Goal: Task Accomplishment & Management: Manage account settings

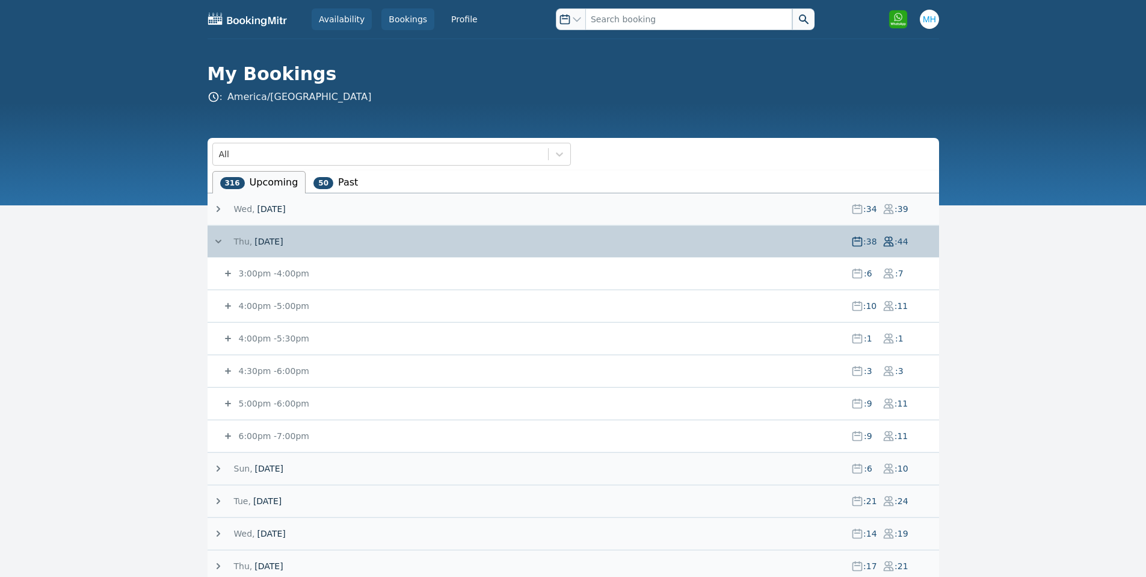
click at [344, 16] on link "Availability" at bounding box center [342, 19] width 60 height 22
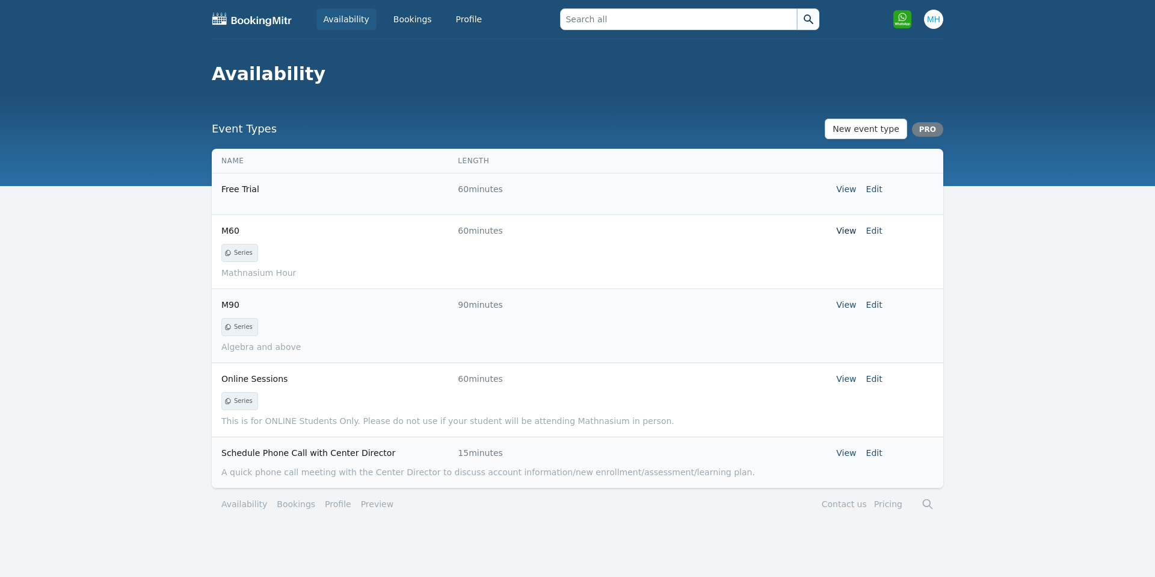
click at [852, 233] on link "View" at bounding box center [846, 231] width 20 height 10
click at [875, 237] on td "View Edit" at bounding box center [760, 230] width 244 height 31
click at [875, 230] on link "Edit" at bounding box center [875, 231] width 16 height 10
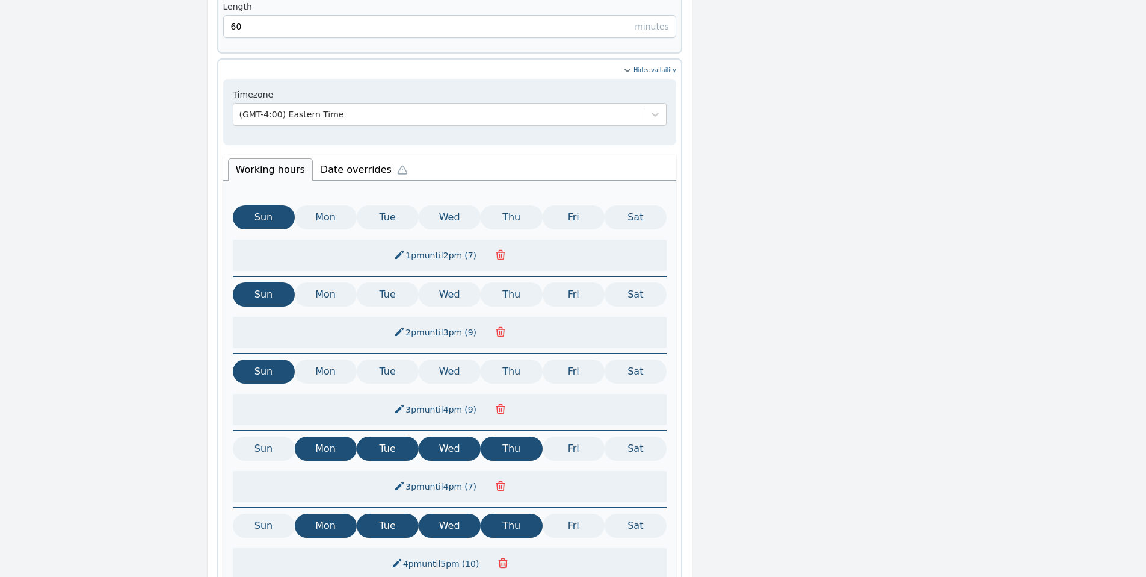
scroll to position [315, 0]
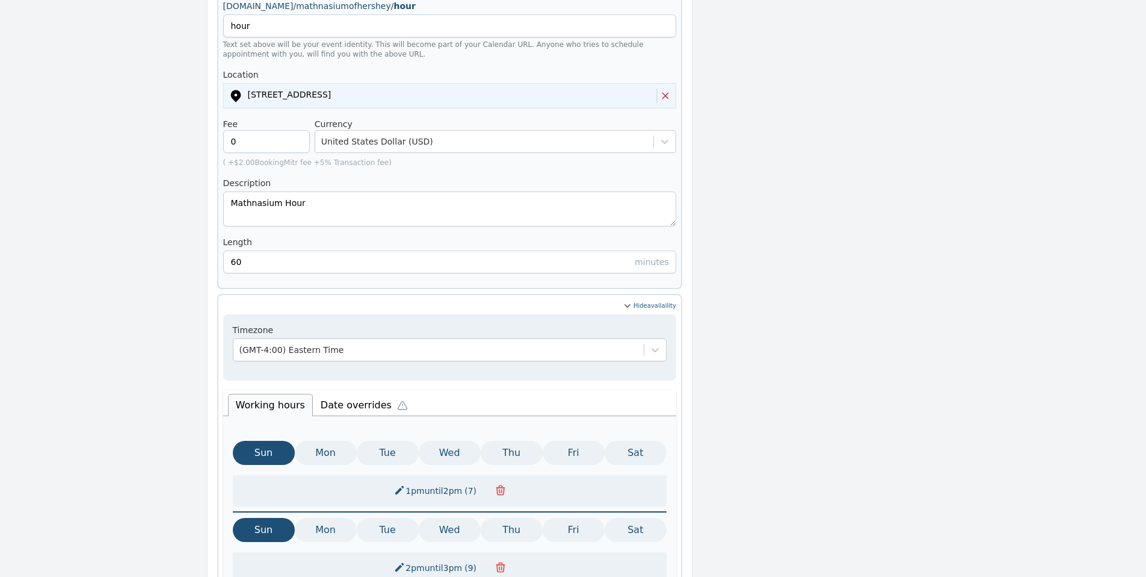
click at [370, 391] on li "Date overrides" at bounding box center [367, 403] width 108 height 25
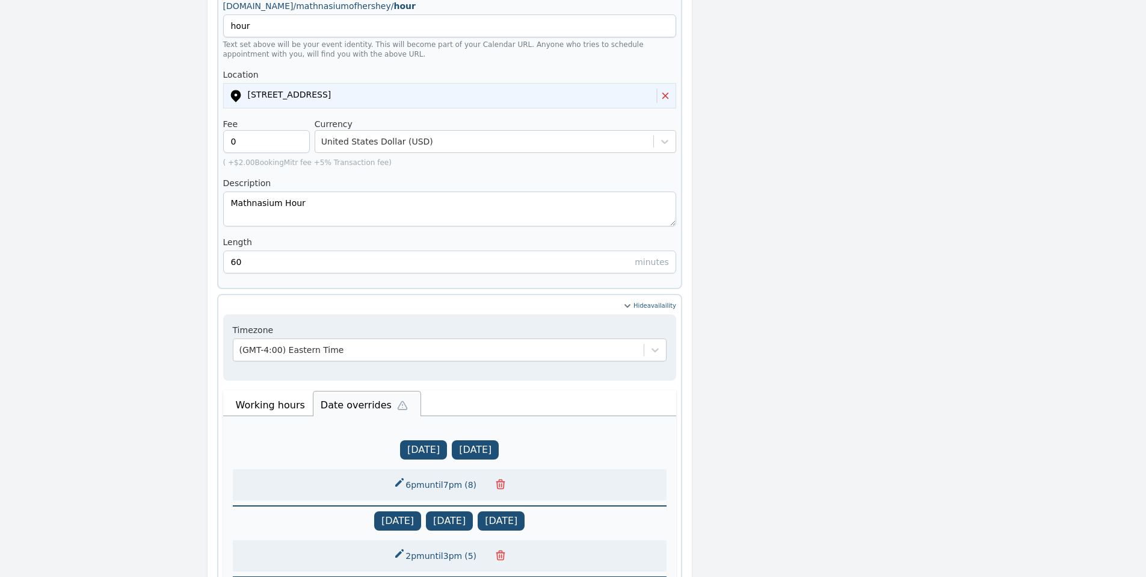
scroll to position [796, 0]
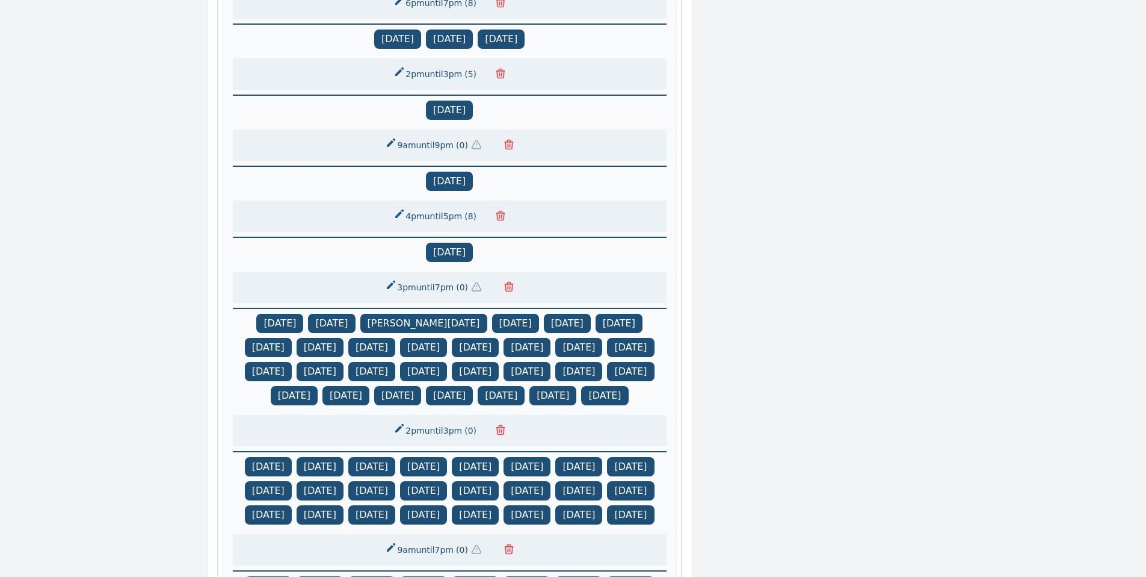
click at [478, 283] on icon "button" at bounding box center [476, 287] width 9 height 8
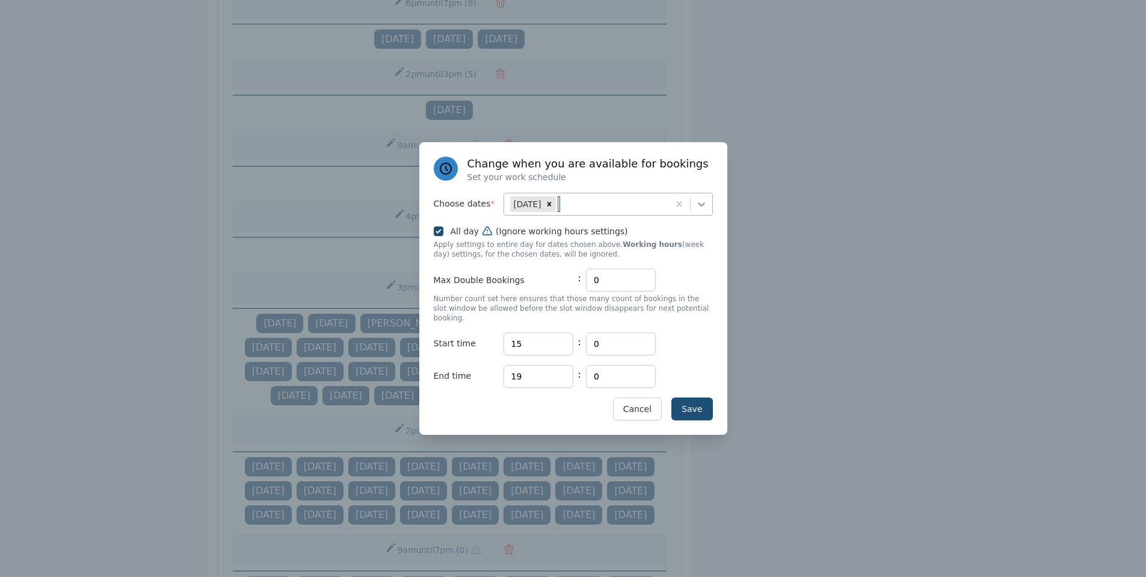
click at [702, 206] on icon at bounding box center [701, 204] width 7 height 4
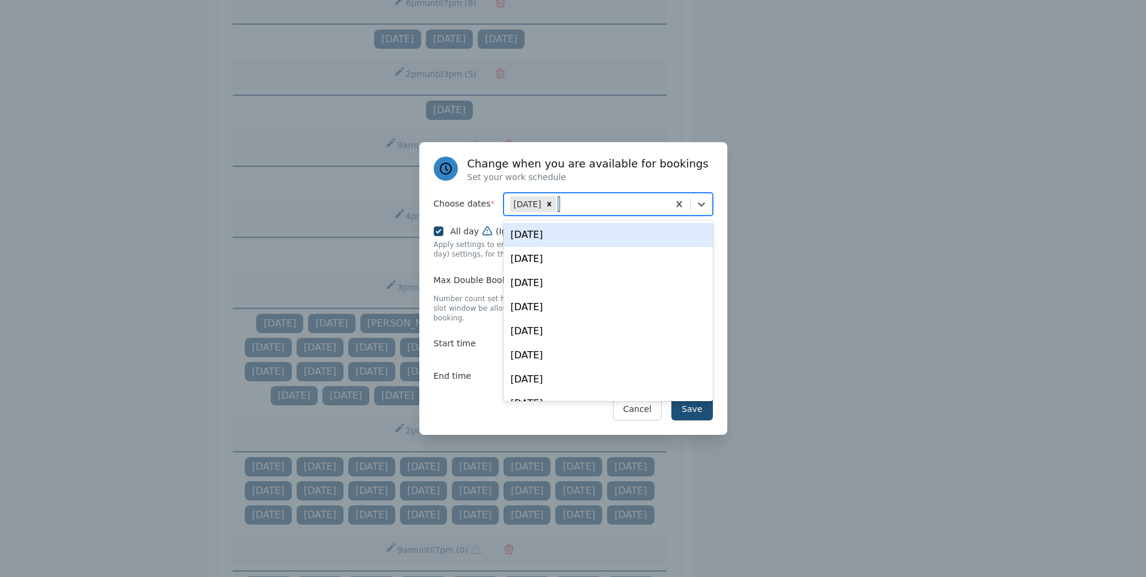
click at [574, 246] on div "Thu, Aug 28" at bounding box center [608, 235] width 209 height 24
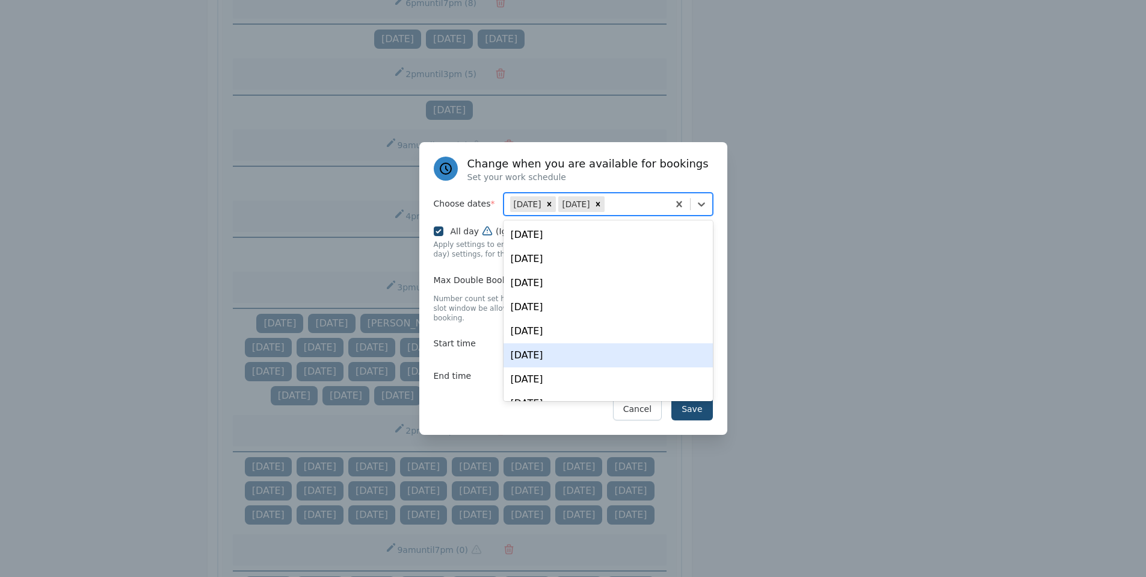
click at [720, 424] on div "Change when you are available for bookings Set your work schedule Choose dates …" at bounding box center [573, 288] width 308 height 292
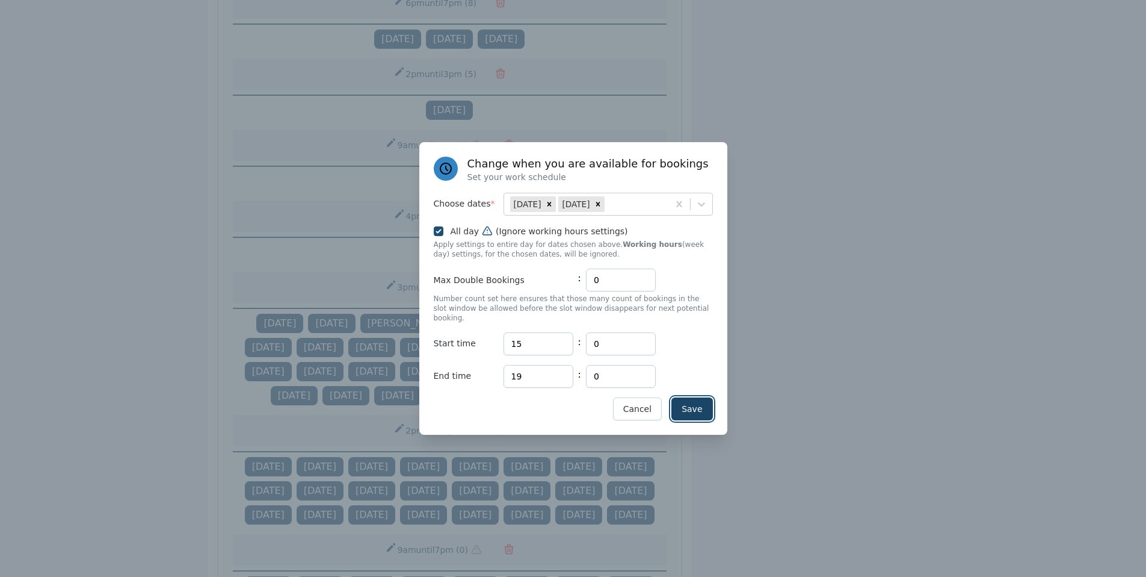
click at [696, 401] on button "Save" at bounding box center [692, 408] width 41 height 23
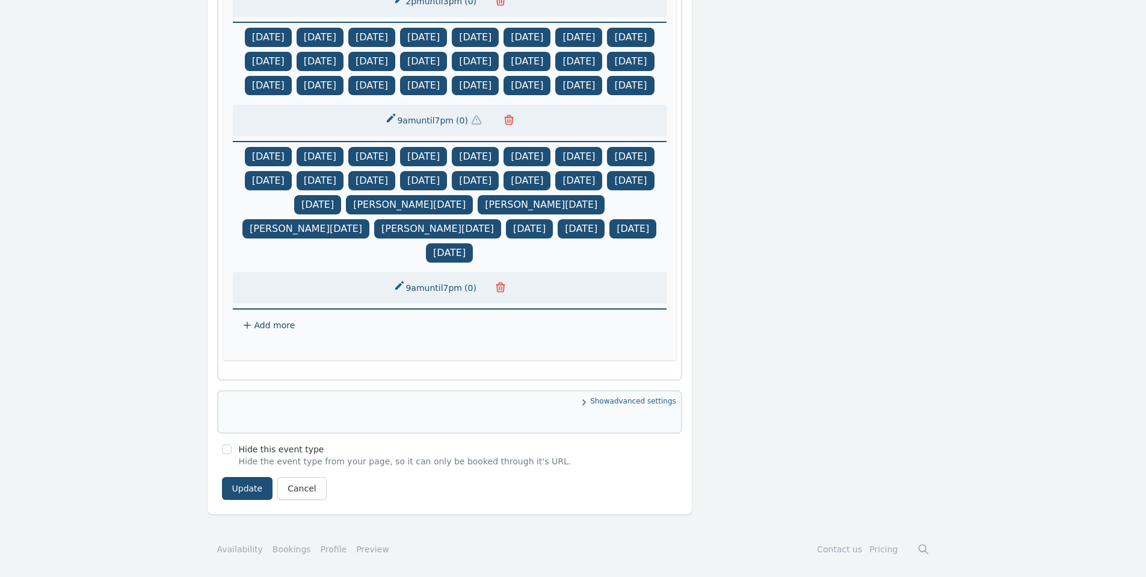
scroll to position [1254, 0]
click at [253, 492] on button "Update" at bounding box center [247, 488] width 51 height 23
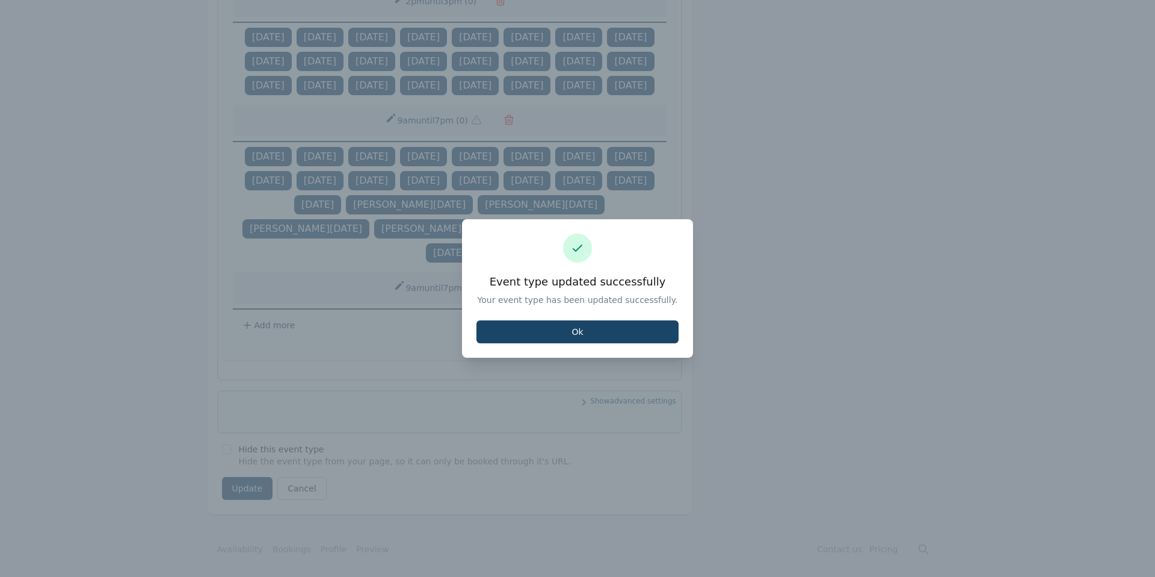
drag, startPoint x: 560, startPoint y: 324, endPoint x: 575, endPoint y: 337, distance: 19.6
click at [560, 324] on button "Ok" at bounding box center [578, 331] width 202 height 23
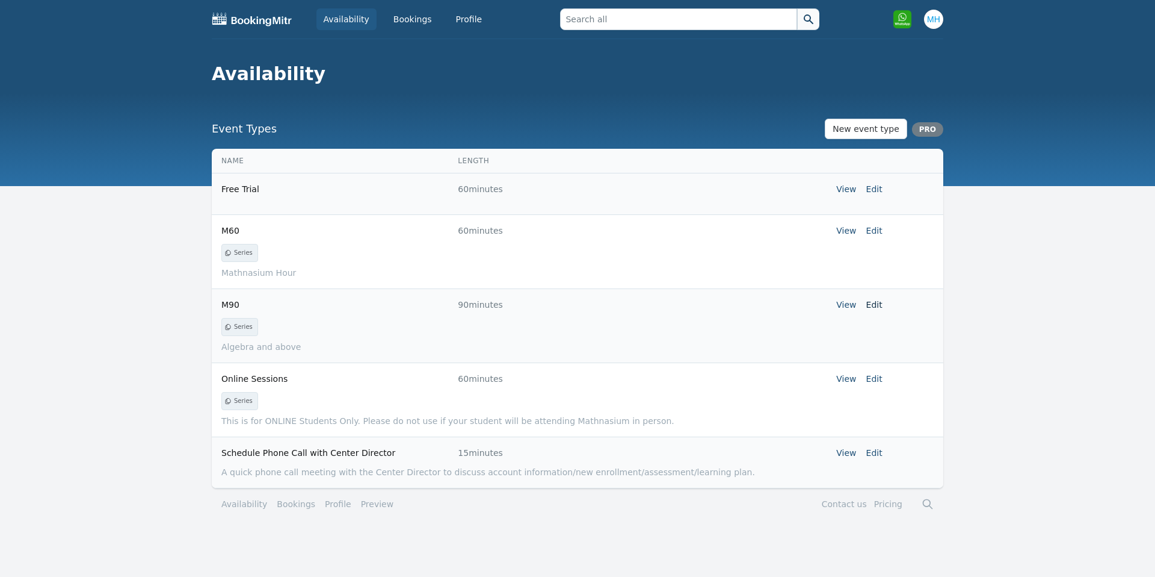
click at [879, 300] on link "Edit" at bounding box center [875, 305] width 16 height 10
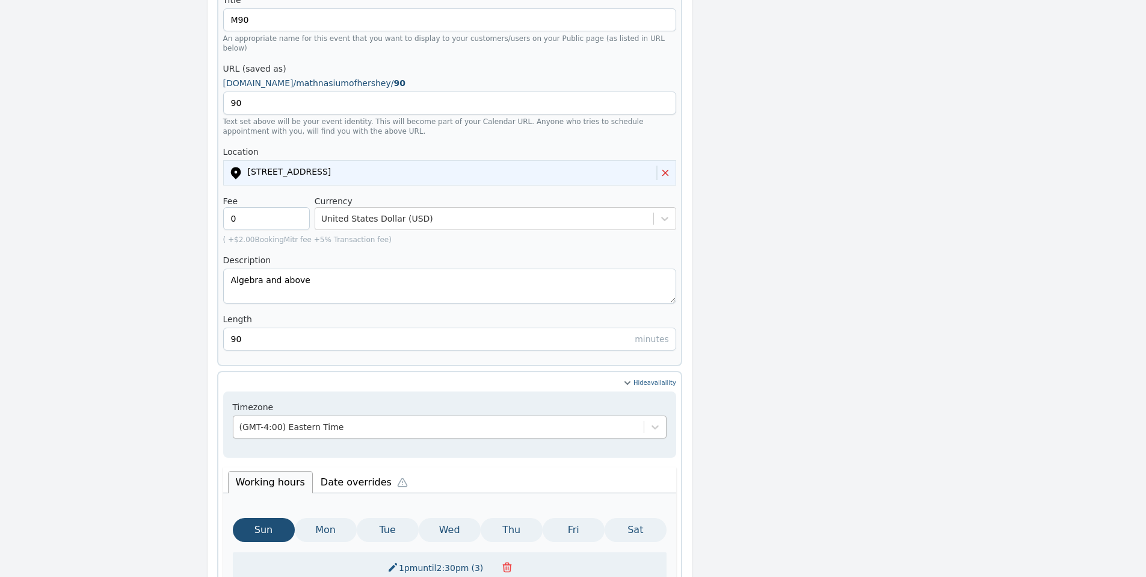
scroll to position [478, 0]
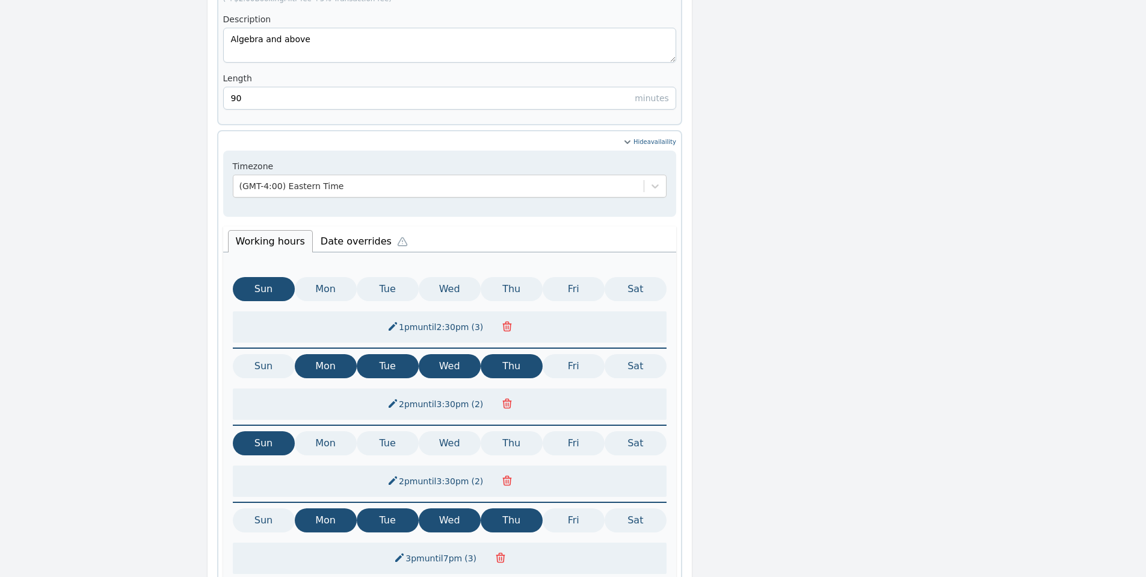
click at [368, 227] on li "Date overrides" at bounding box center [367, 239] width 108 height 25
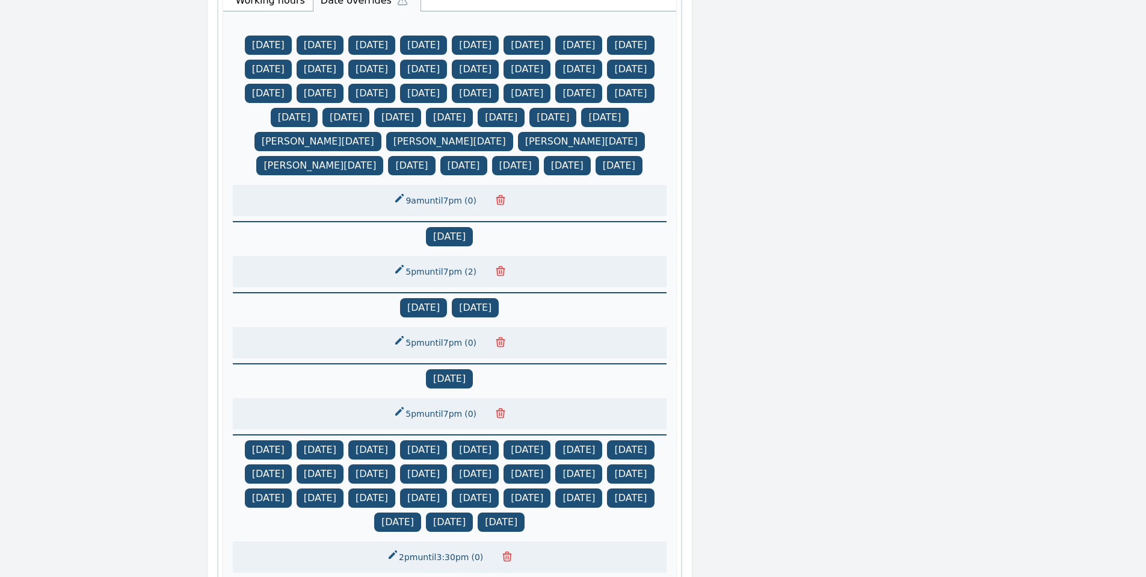
scroll to position [960, 0]
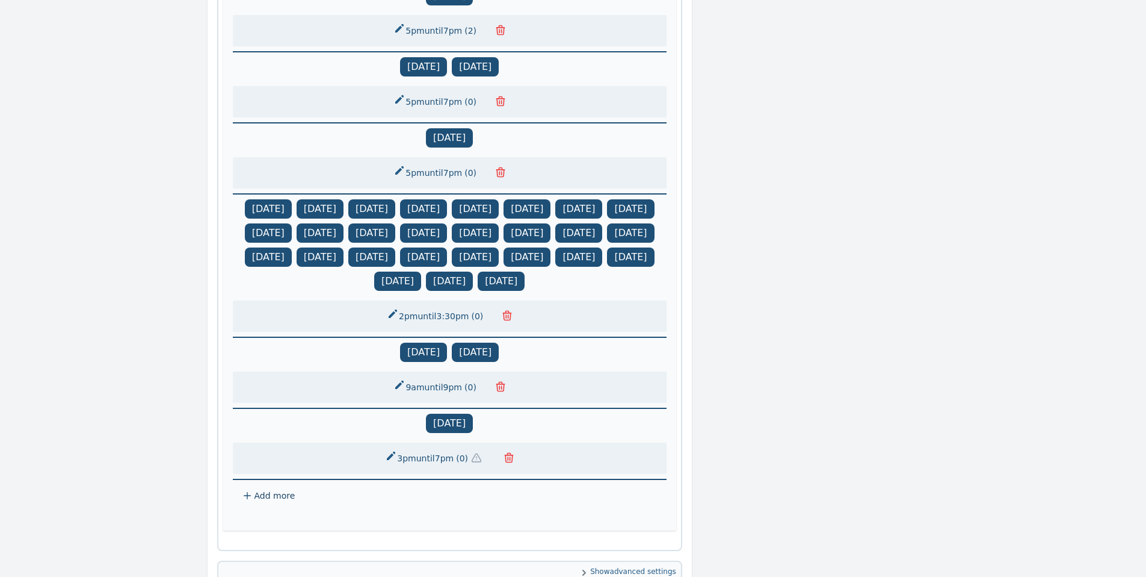
click at [457, 464] on span "( 0 )" at bounding box center [462, 458] width 17 height 12
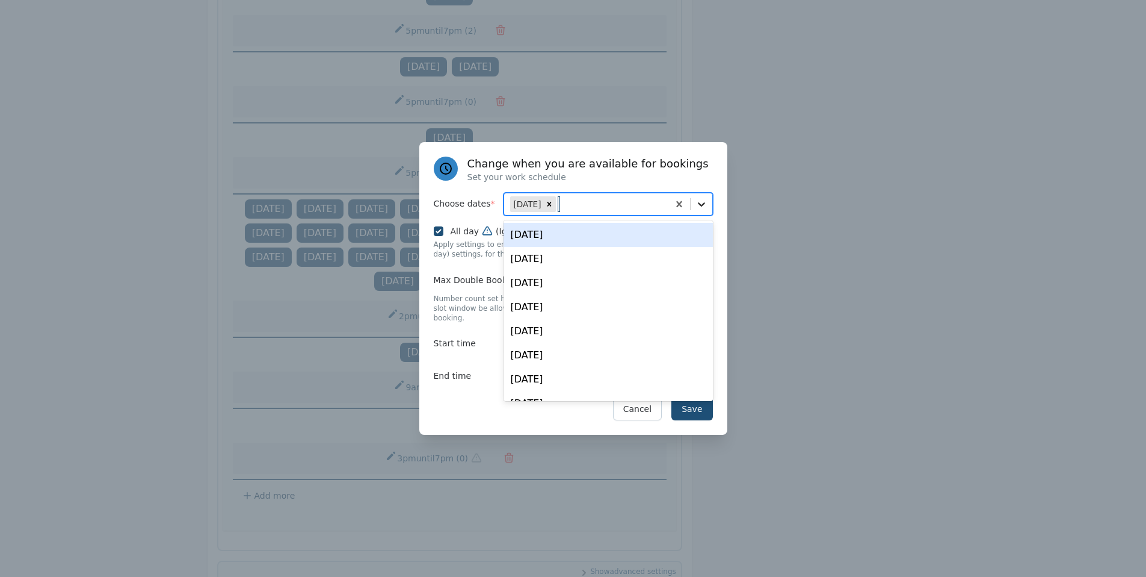
click at [697, 207] on icon at bounding box center [702, 204] width 12 height 12
click at [598, 239] on div "Thu, Aug 28" at bounding box center [608, 235] width 209 height 24
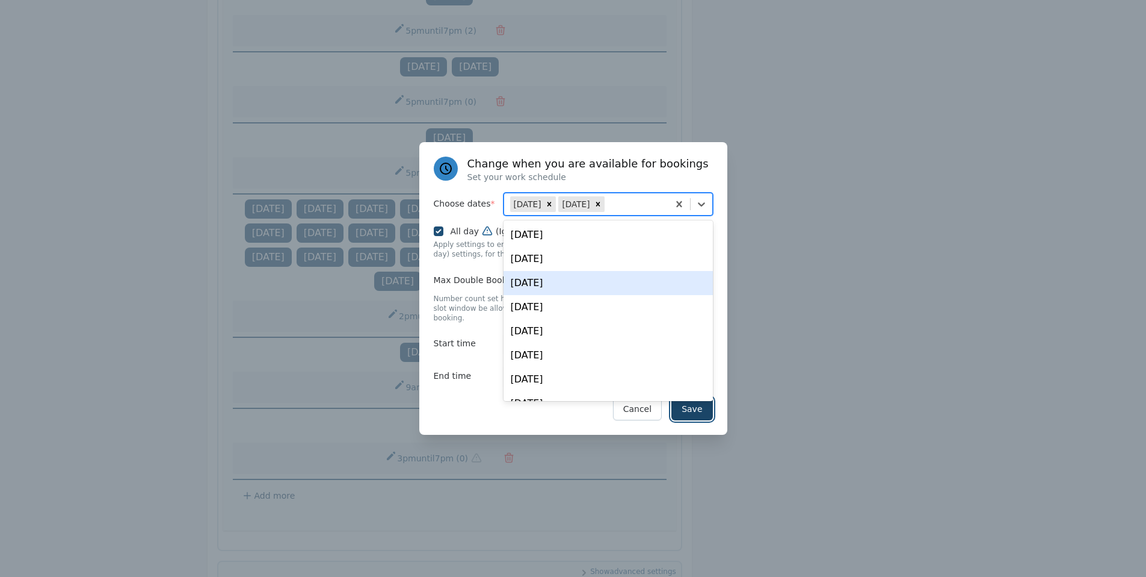
click at [691, 413] on button "Save" at bounding box center [692, 408] width 41 height 23
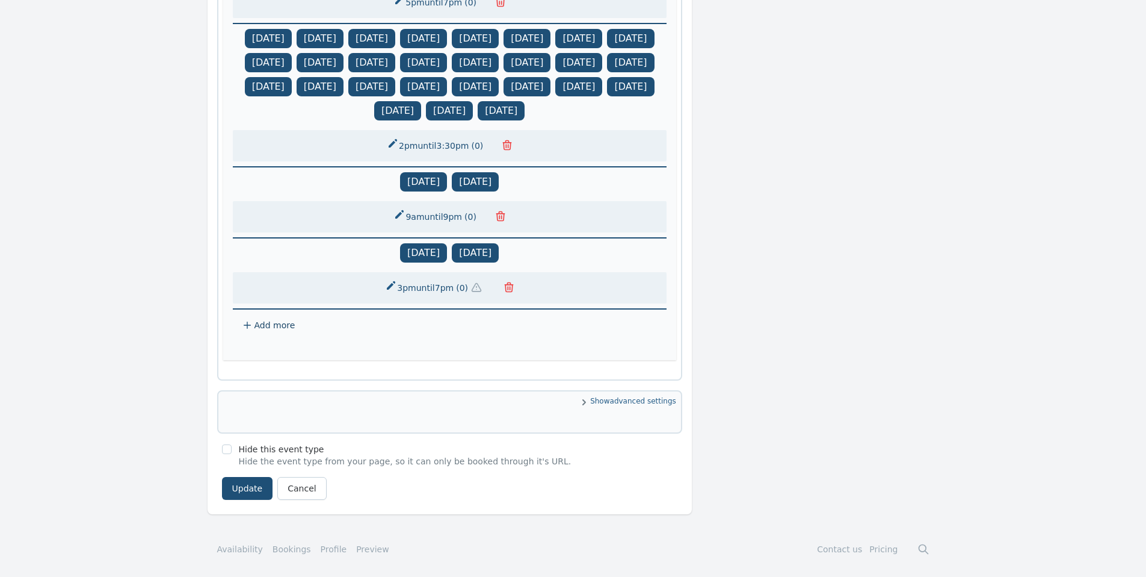
scroll to position [1158, 0]
click at [252, 489] on button "Update" at bounding box center [247, 488] width 51 height 23
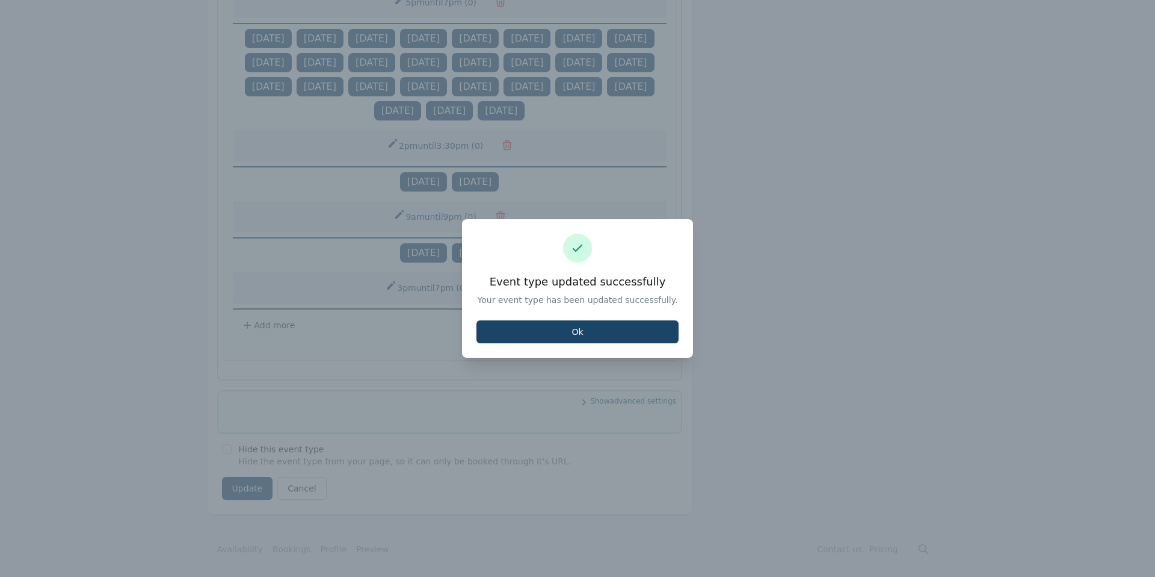
click at [595, 323] on button "Ok" at bounding box center [578, 331] width 202 height 23
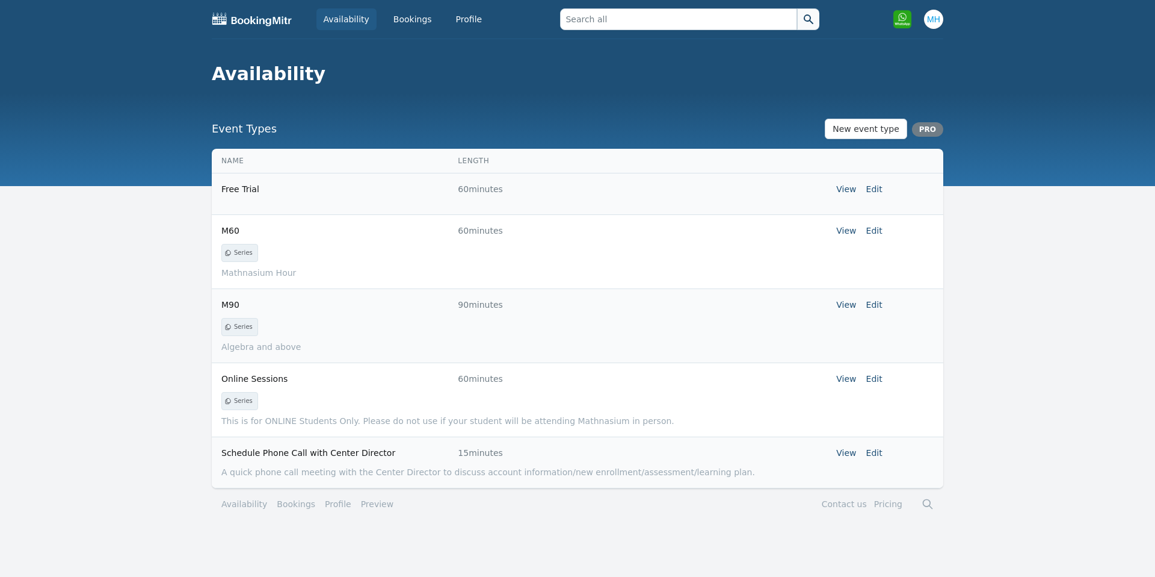
click at [884, 378] on tr "Online Sessions 60 minutes View Edit" at bounding box center [578, 378] width 732 height 32
click at [876, 378] on link "Edit" at bounding box center [875, 379] width 16 height 10
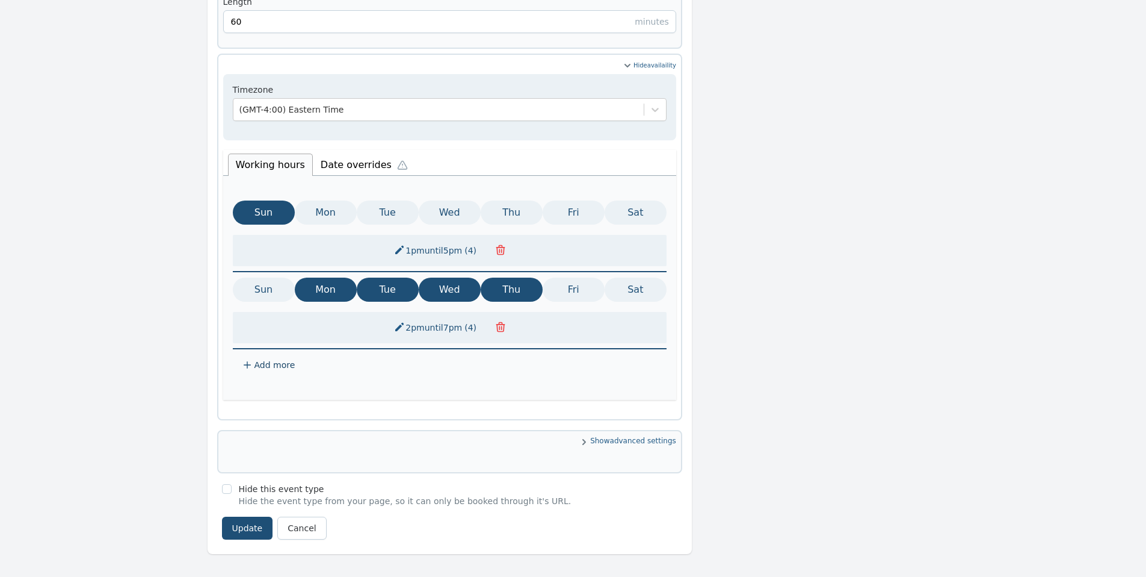
scroll to position [575, 0]
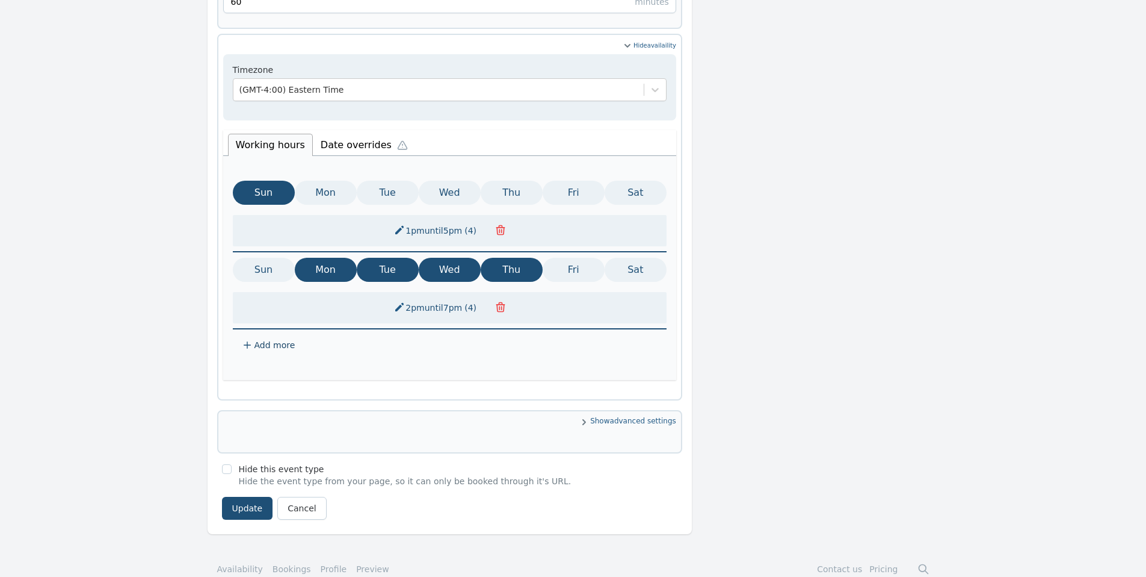
click at [354, 131] on li "Date overrides" at bounding box center [367, 143] width 108 height 25
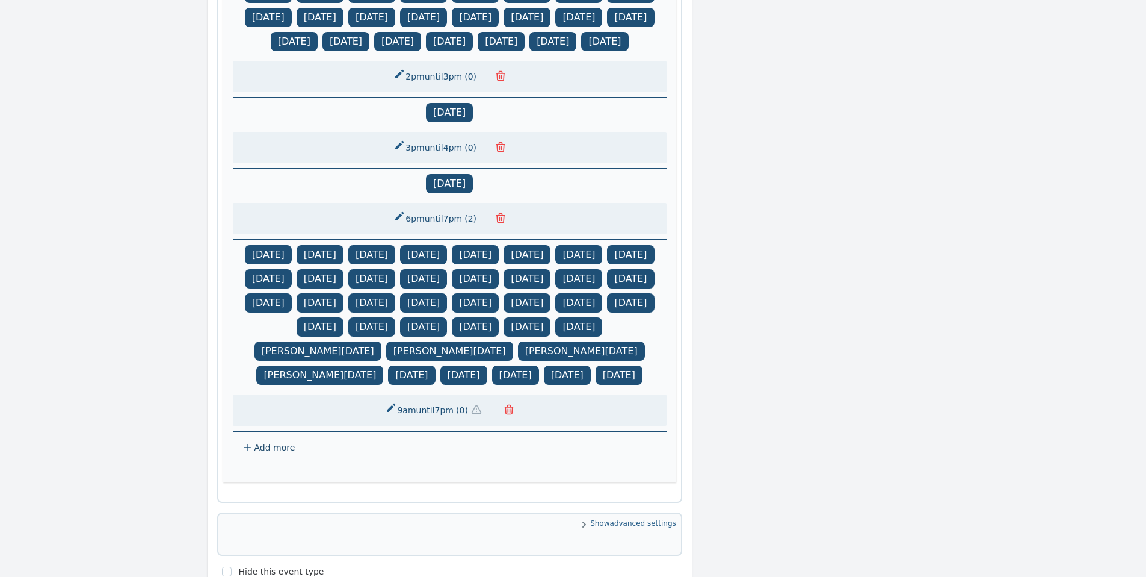
scroll to position [815, 0]
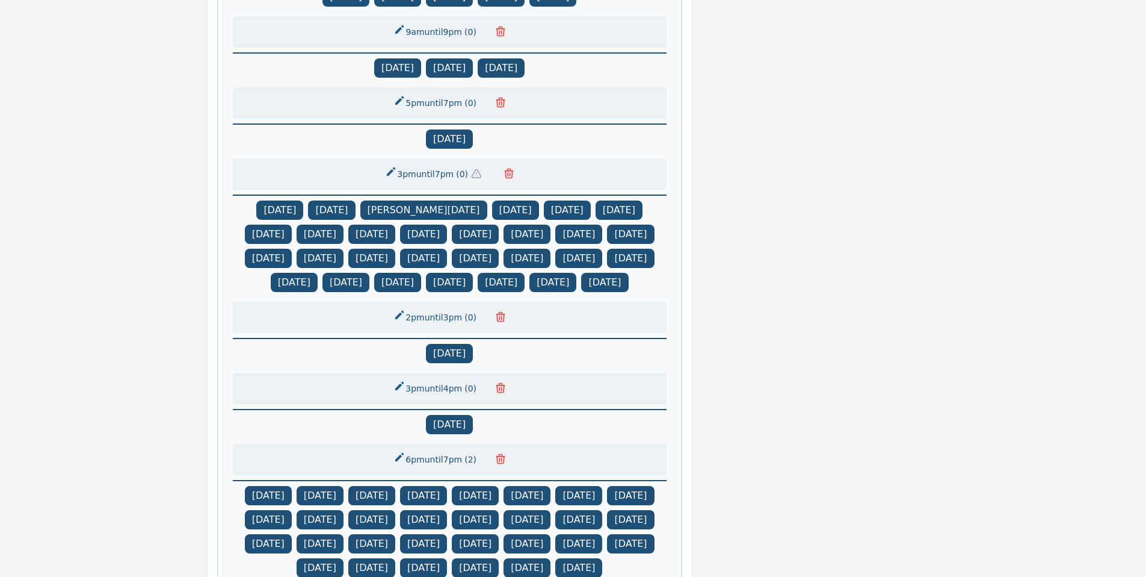
click at [480, 163] on button "3pm until 7pm ( 0 )" at bounding box center [436, 174] width 117 height 22
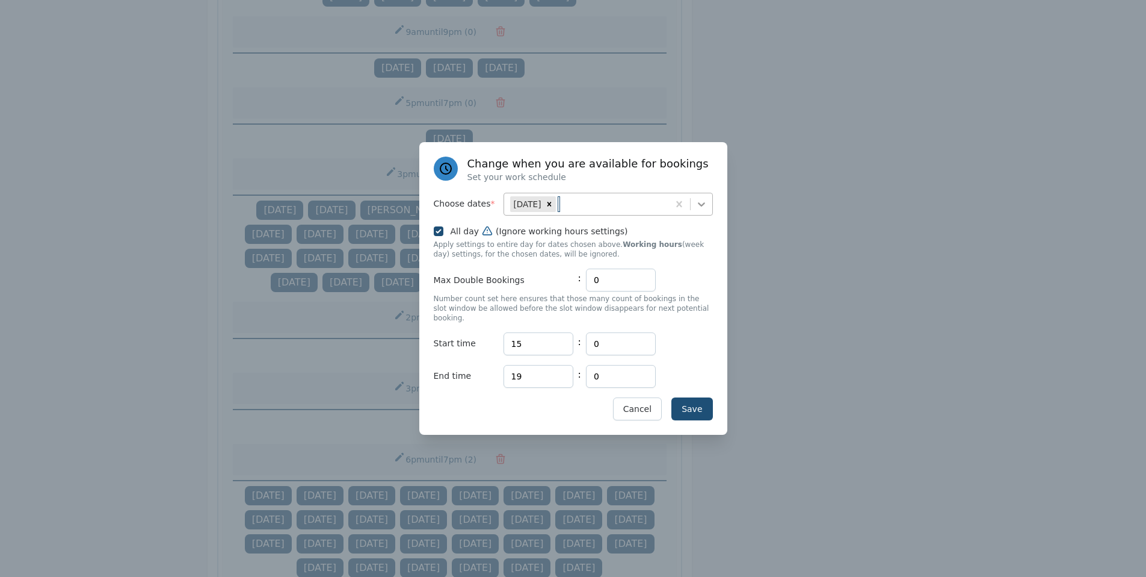
click at [698, 205] on icon at bounding box center [702, 204] width 12 height 12
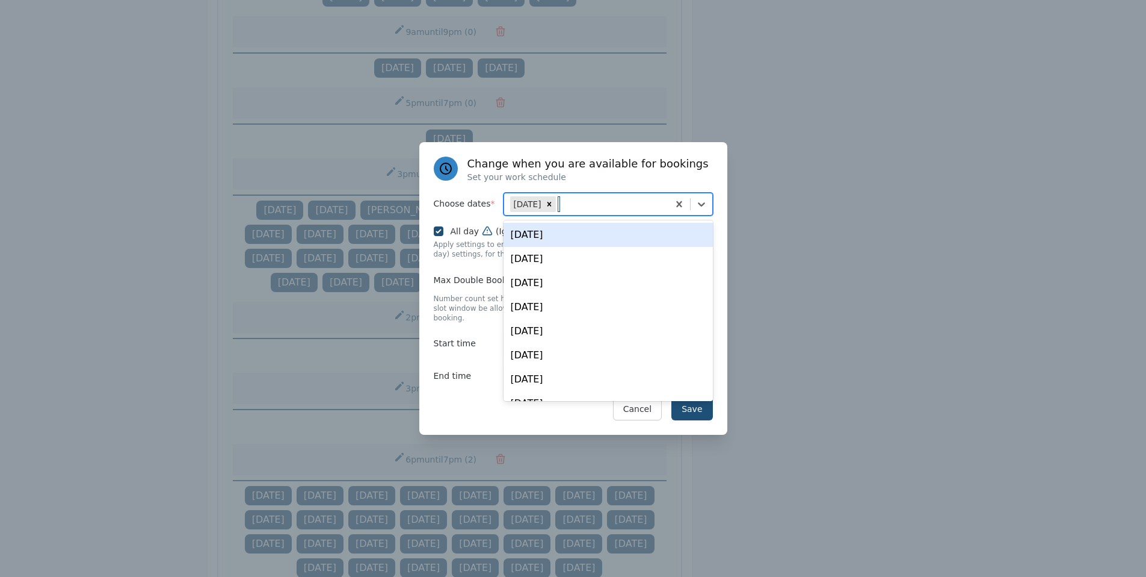
click at [611, 242] on div "Thu, Aug 28" at bounding box center [608, 235] width 209 height 24
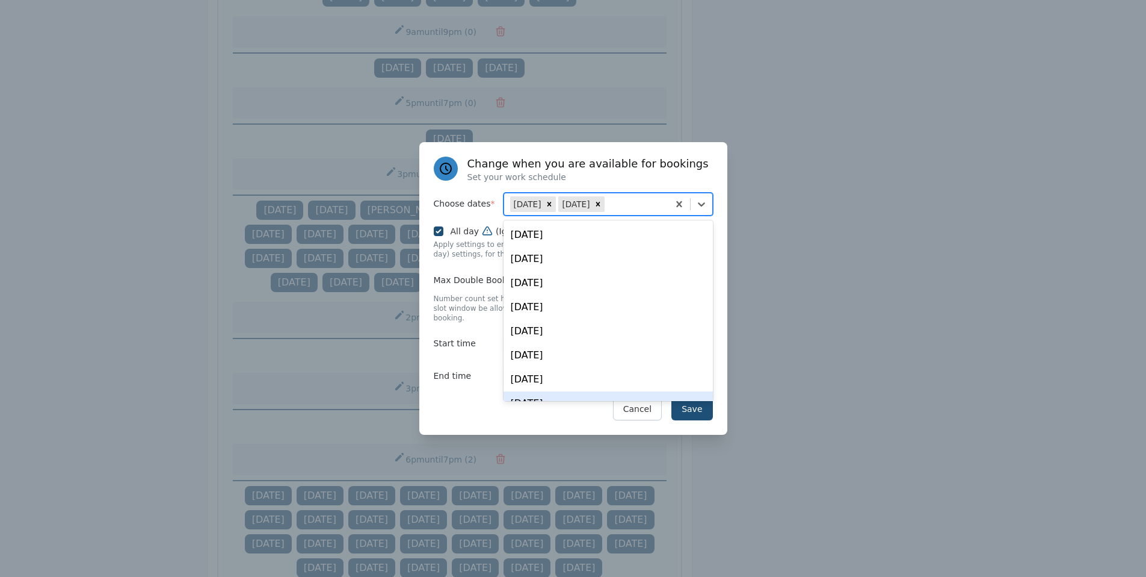
click at [464, 410] on div "Save Cancel" at bounding box center [573, 408] width 279 height 23
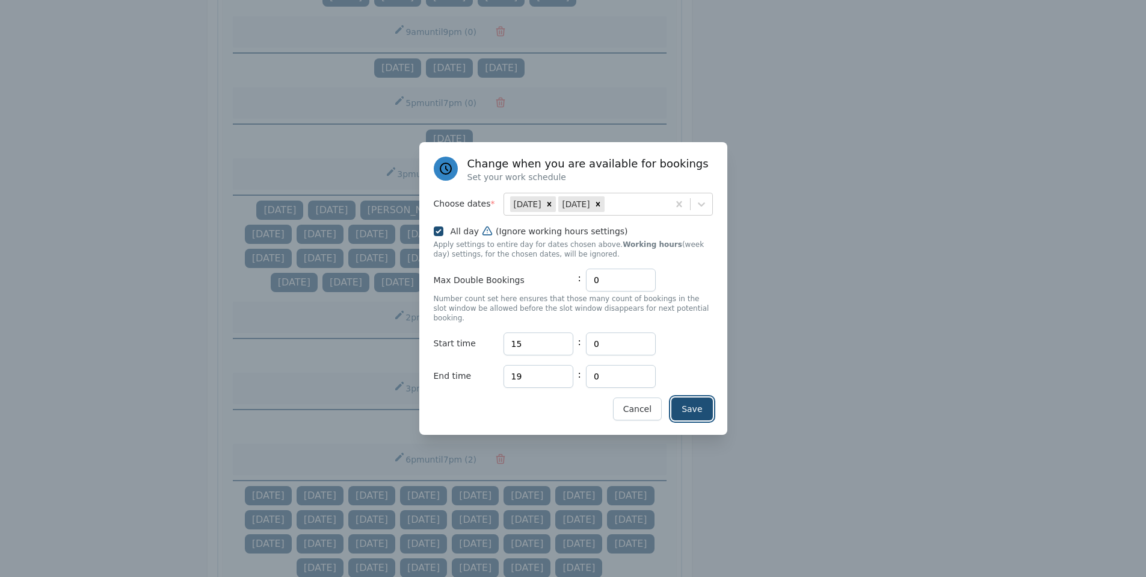
click at [696, 398] on button "Save" at bounding box center [692, 408] width 41 height 23
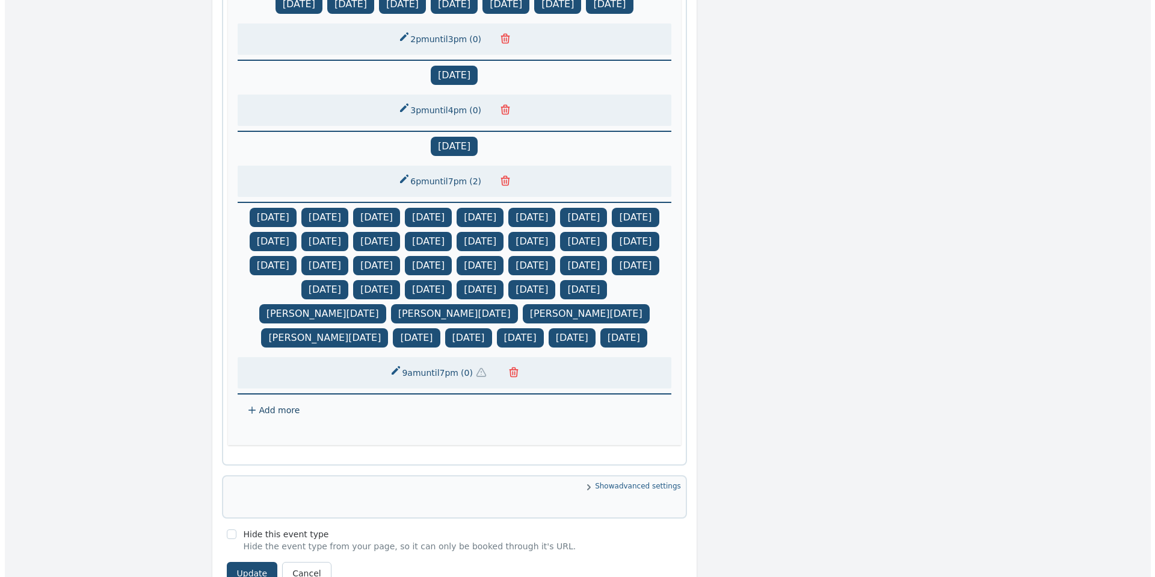
scroll to position [1183, 0]
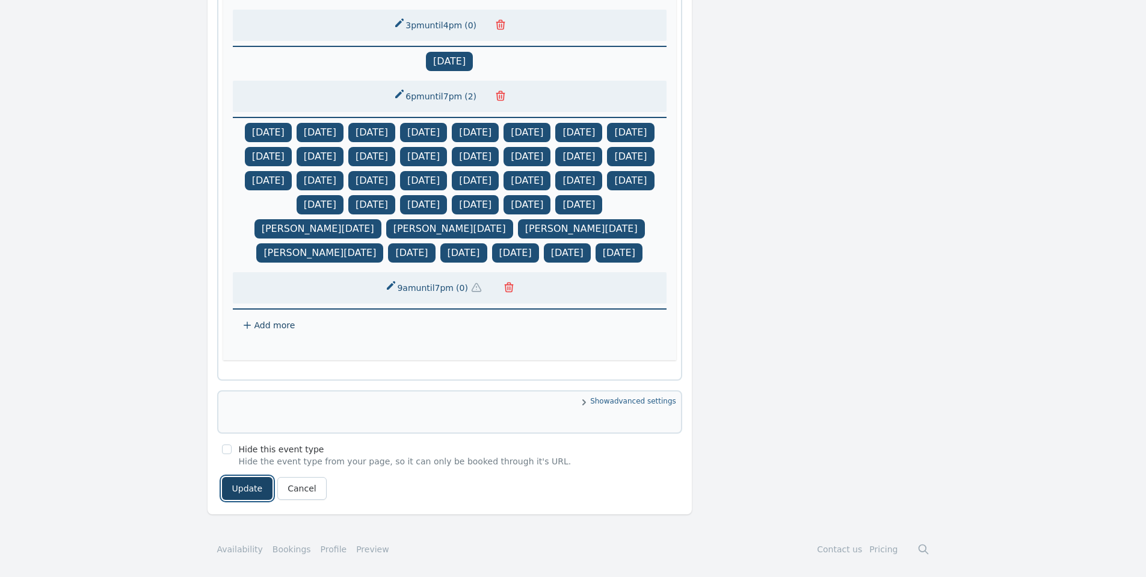
click at [233, 493] on button "Update" at bounding box center [247, 488] width 51 height 23
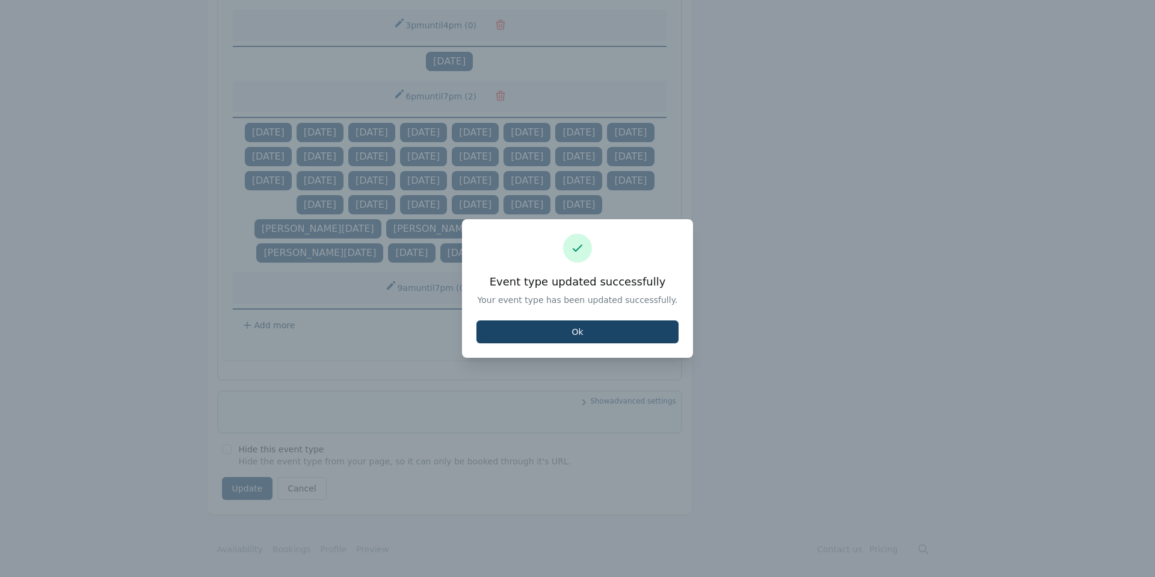
click at [646, 334] on button "Ok" at bounding box center [578, 331] width 202 height 23
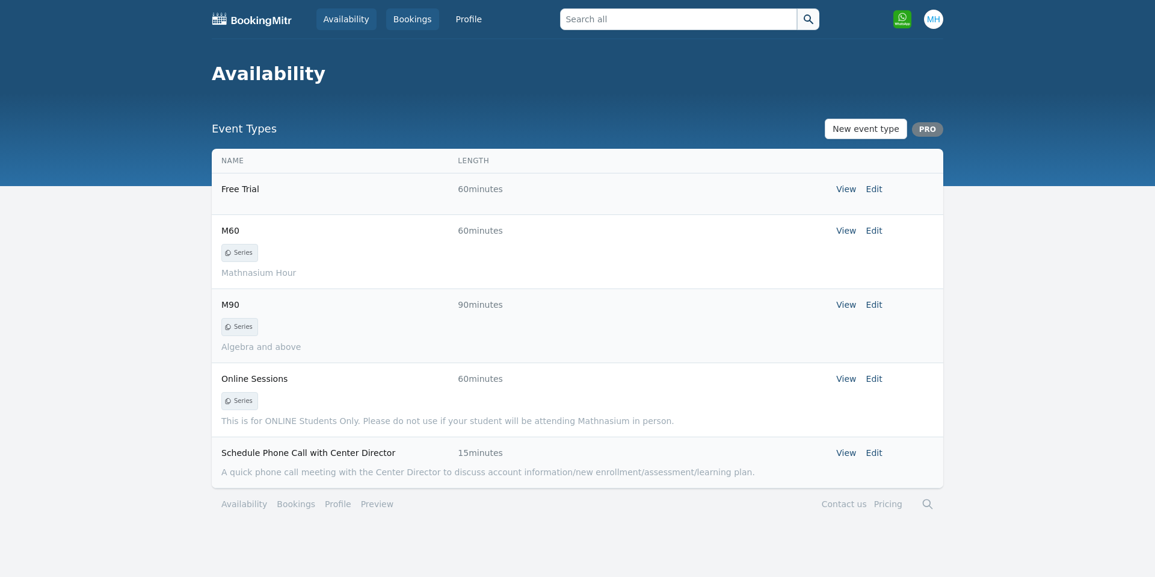
click at [401, 10] on link "Bookings" at bounding box center [412, 19] width 53 height 22
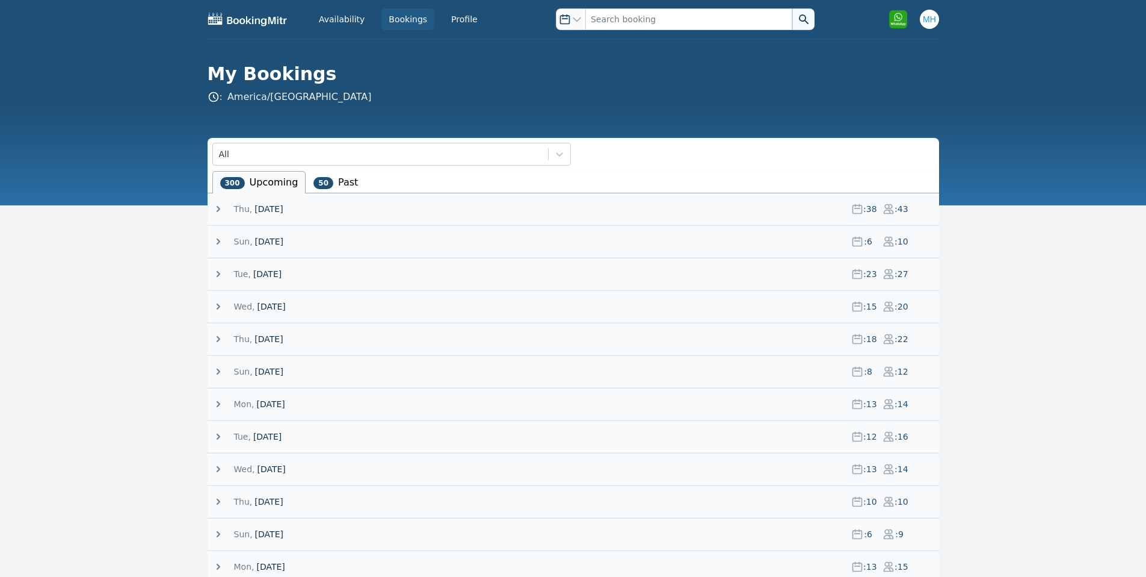
click at [283, 207] on span "28 August 25" at bounding box center [269, 209] width 28 height 12
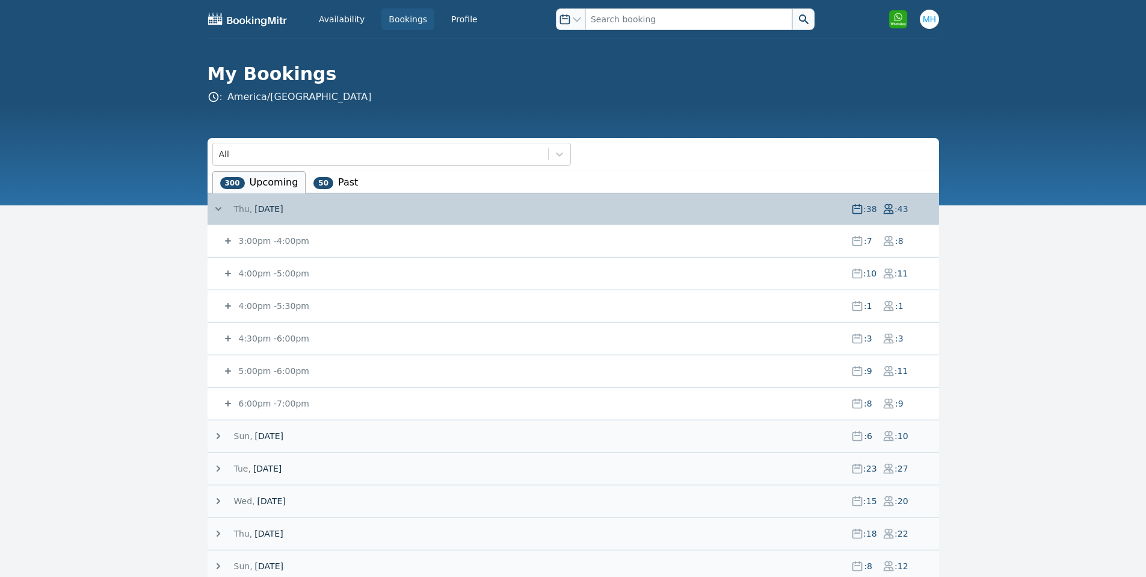
click at [286, 236] on small "3:00pm - 4:00pm" at bounding box center [273, 241] width 73 height 10
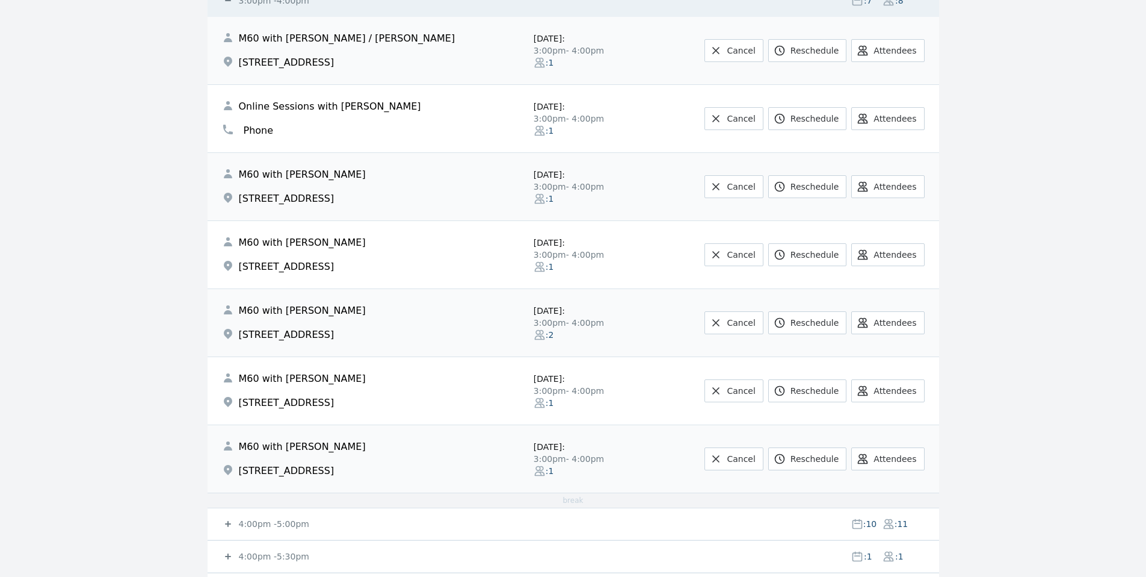
scroll to position [241, 0]
